Goal: Transaction & Acquisition: Subscribe to service/newsletter

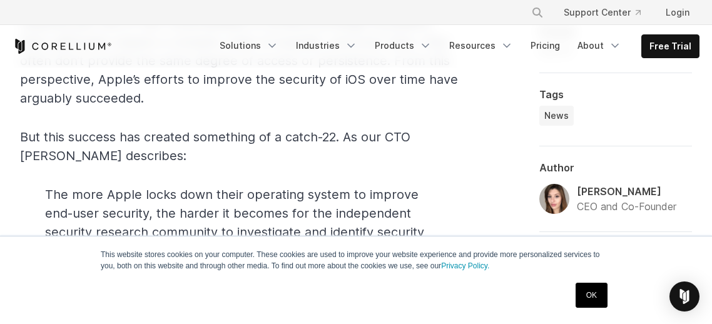
scroll to position [1731, 0]
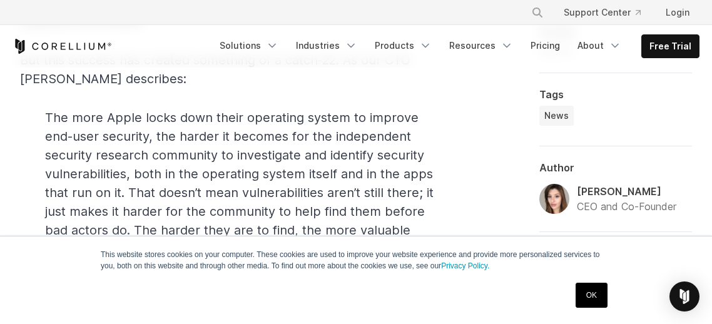
click at [592, 297] on link "OK" at bounding box center [592, 295] width 32 height 25
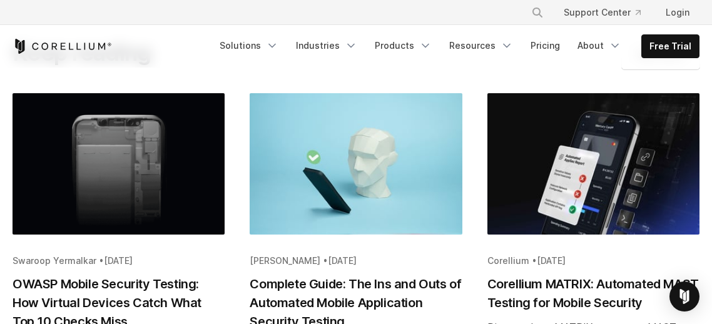
scroll to position [3284, 0]
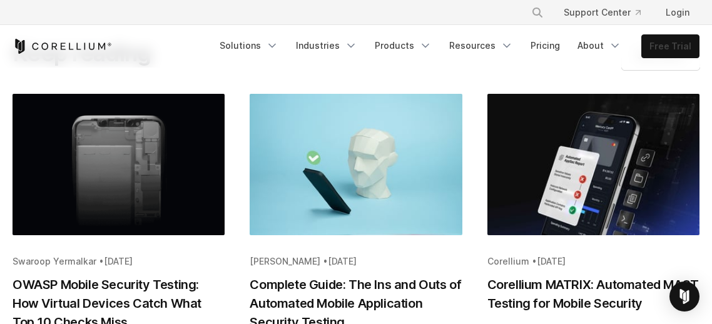
click at [678, 40] on link "Free Trial" at bounding box center [670, 46] width 57 height 23
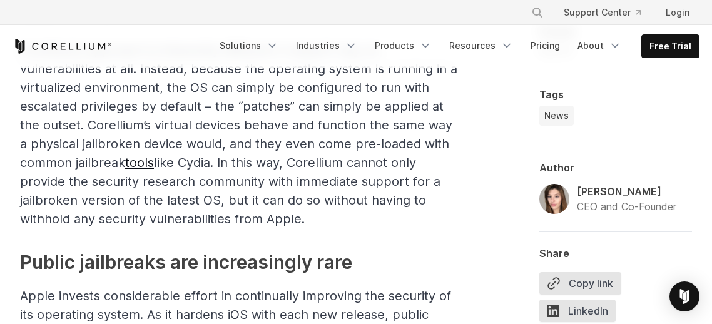
scroll to position [1272, 0]
